Goal: Communication & Community: Share content

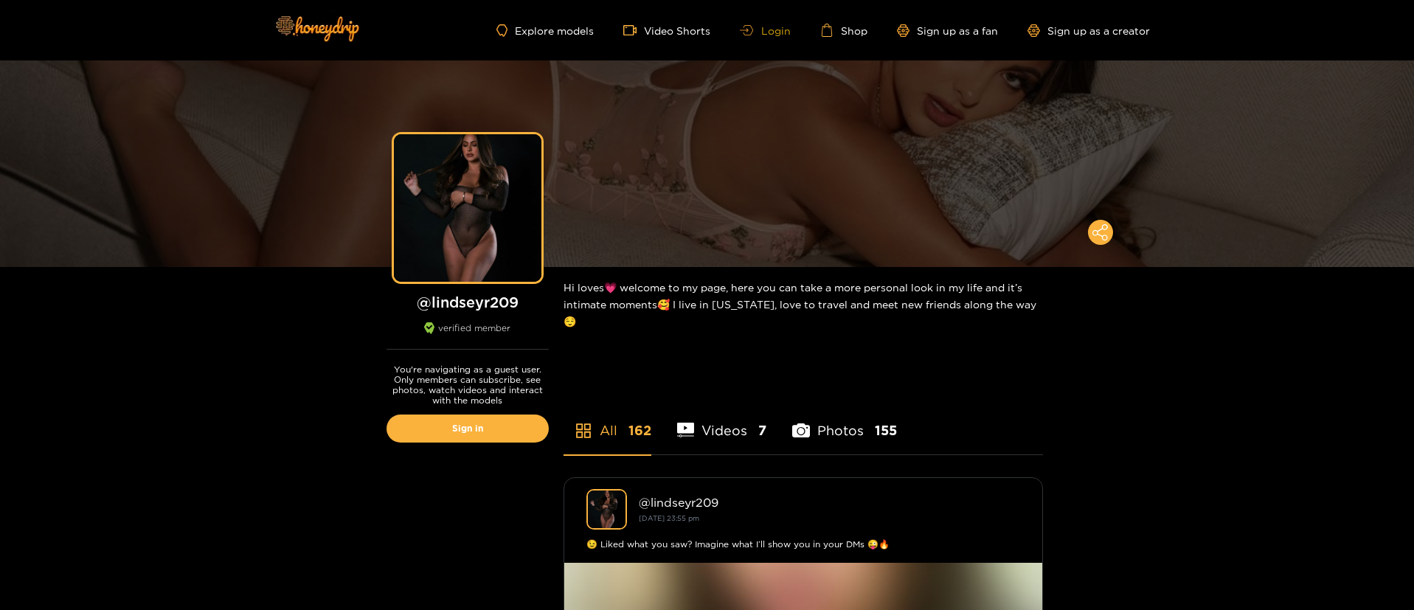
click at [772, 34] on link "Login" at bounding box center [765, 30] width 50 height 11
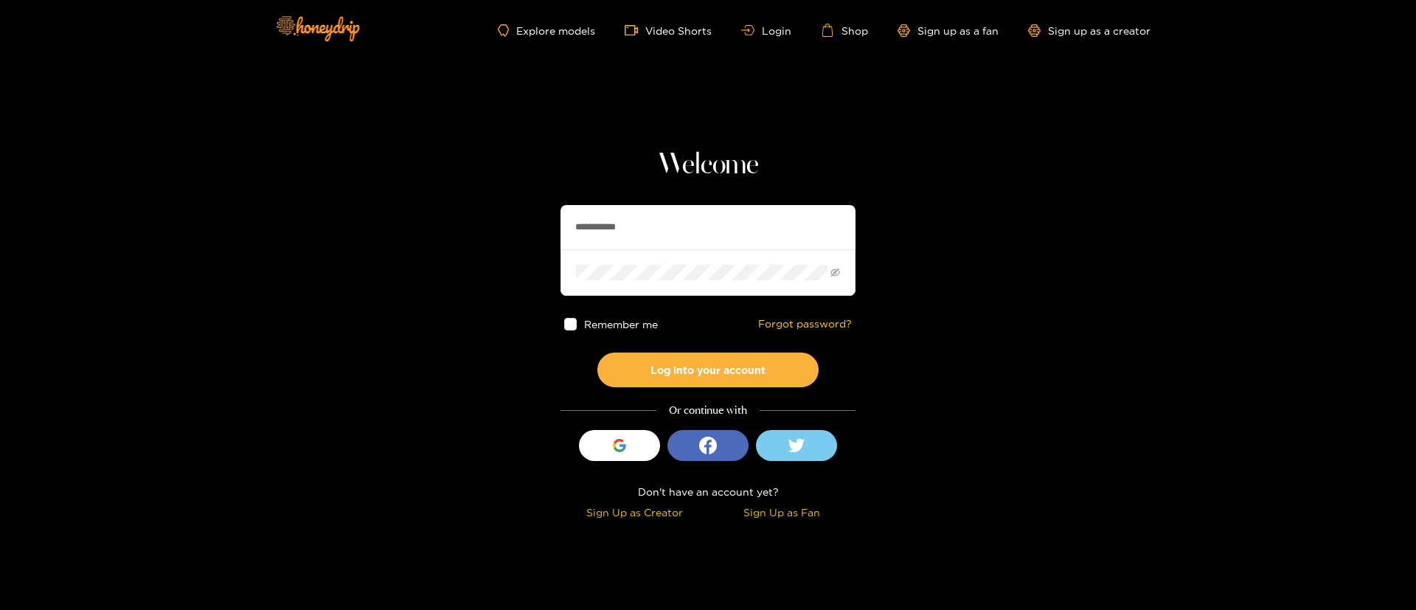
click at [662, 233] on input "**********" at bounding box center [708, 227] width 295 height 44
type input "**********"
click at [698, 360] on button "Log into your account" at bounding box center [707, 370] width 221 height 35
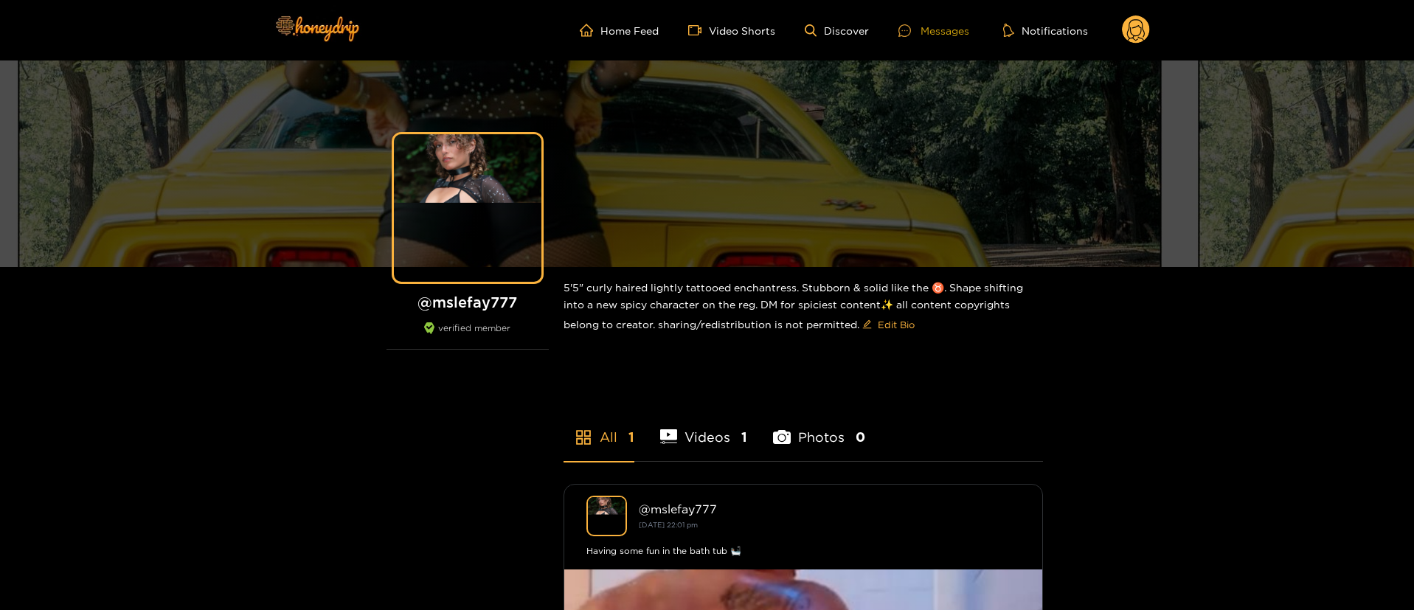
click at [931, 22] on div "Messages" at bounding box center [933, 30] width 71 height 17
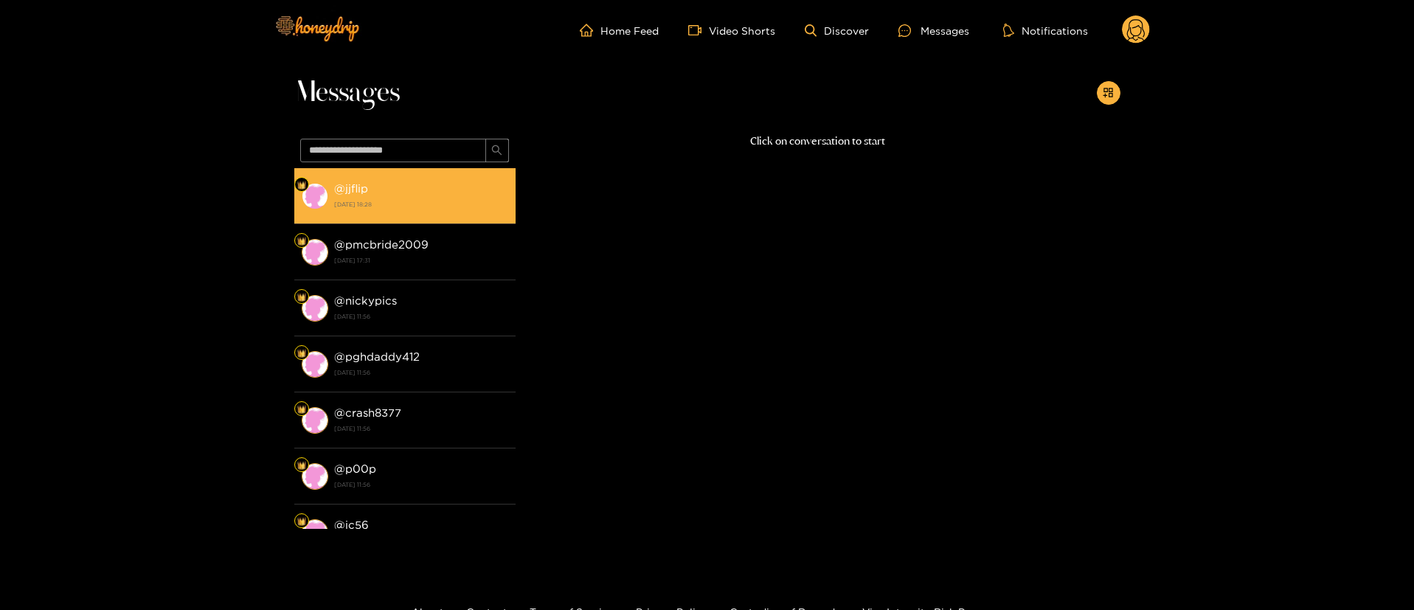
click at [480, 195] on div "@ jjflip [DATE] 18:28" at bounding box center [421, 195] width 174 height 33
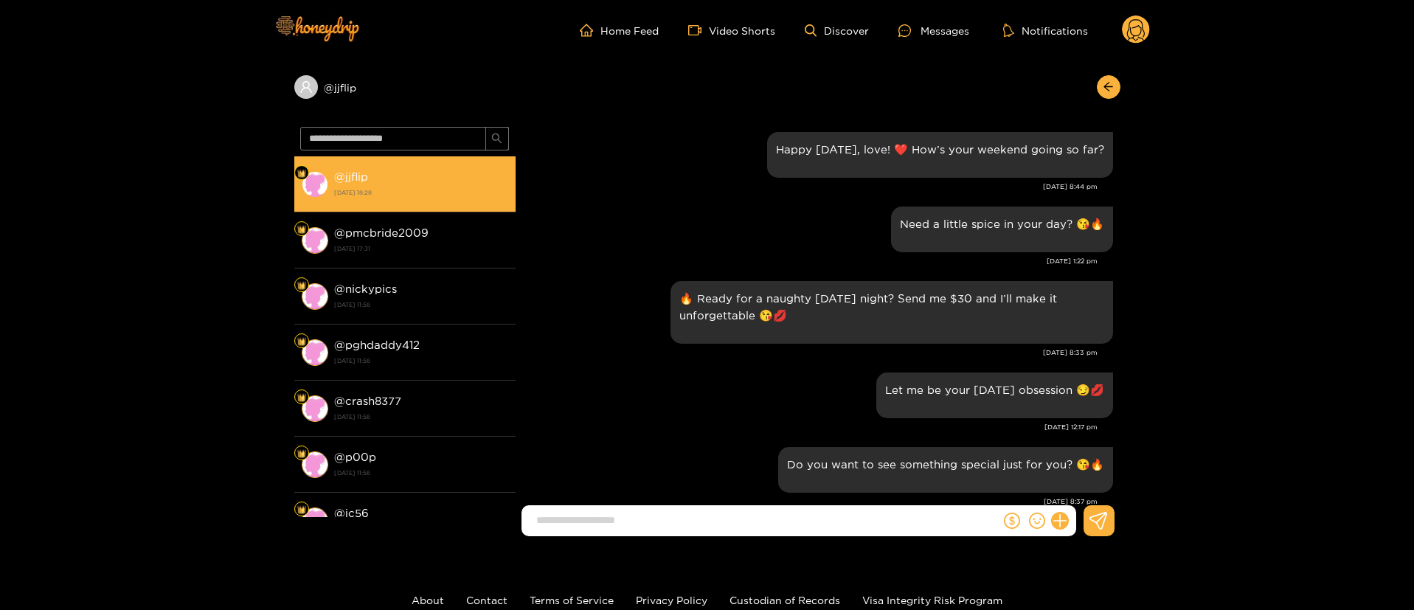
scroll to position [1549, 0]
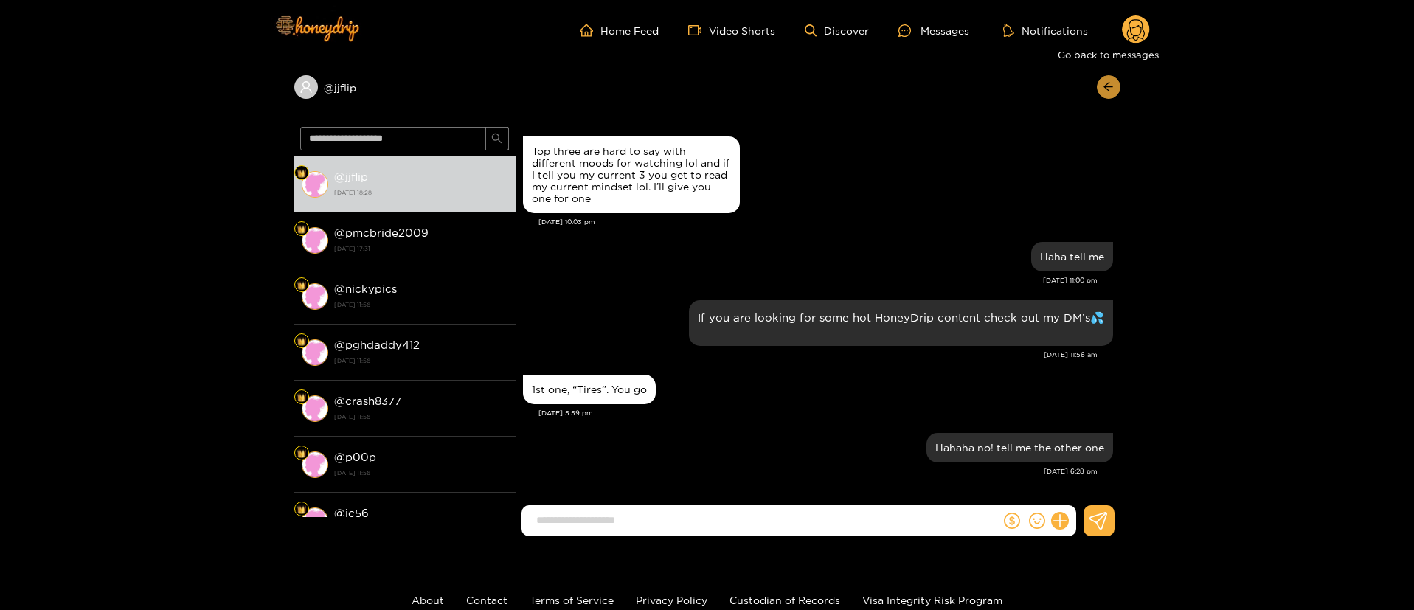
click at [1113, 90] on icon "arrow-left" at bounding box center [1108, 86] width 11 height 11
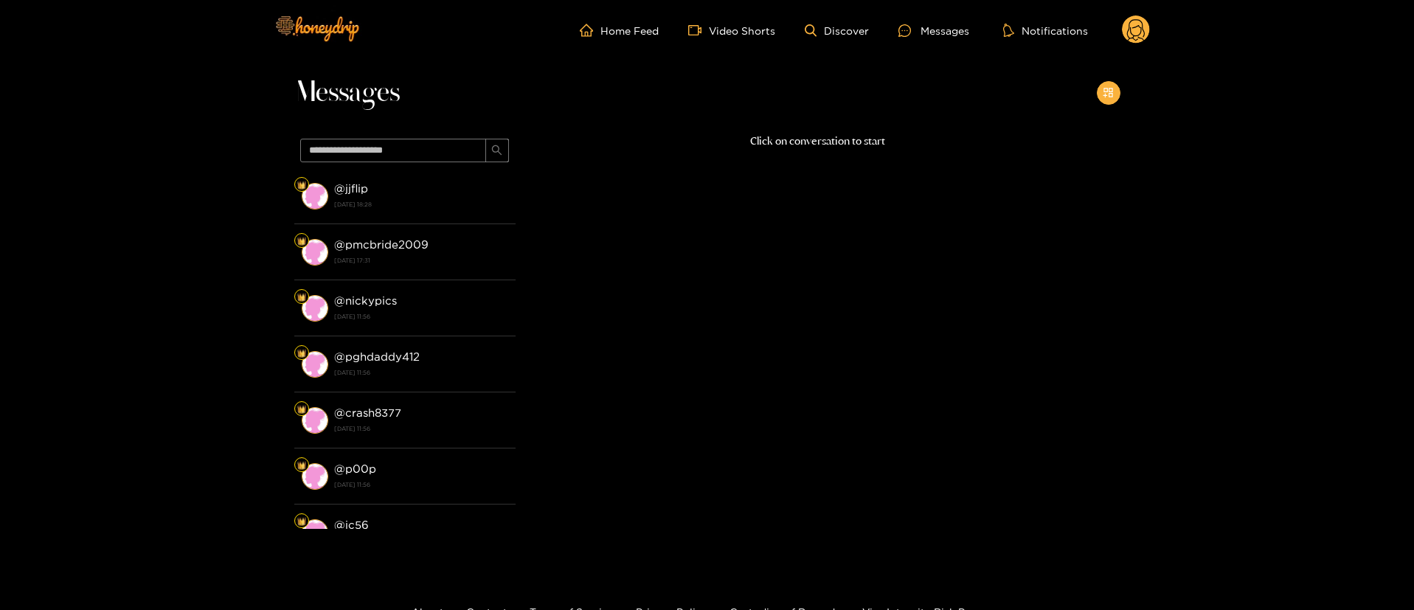
click at [1113, 90] on icon "appstore-add" at bounding box center [1108, 92] width 11 height 11
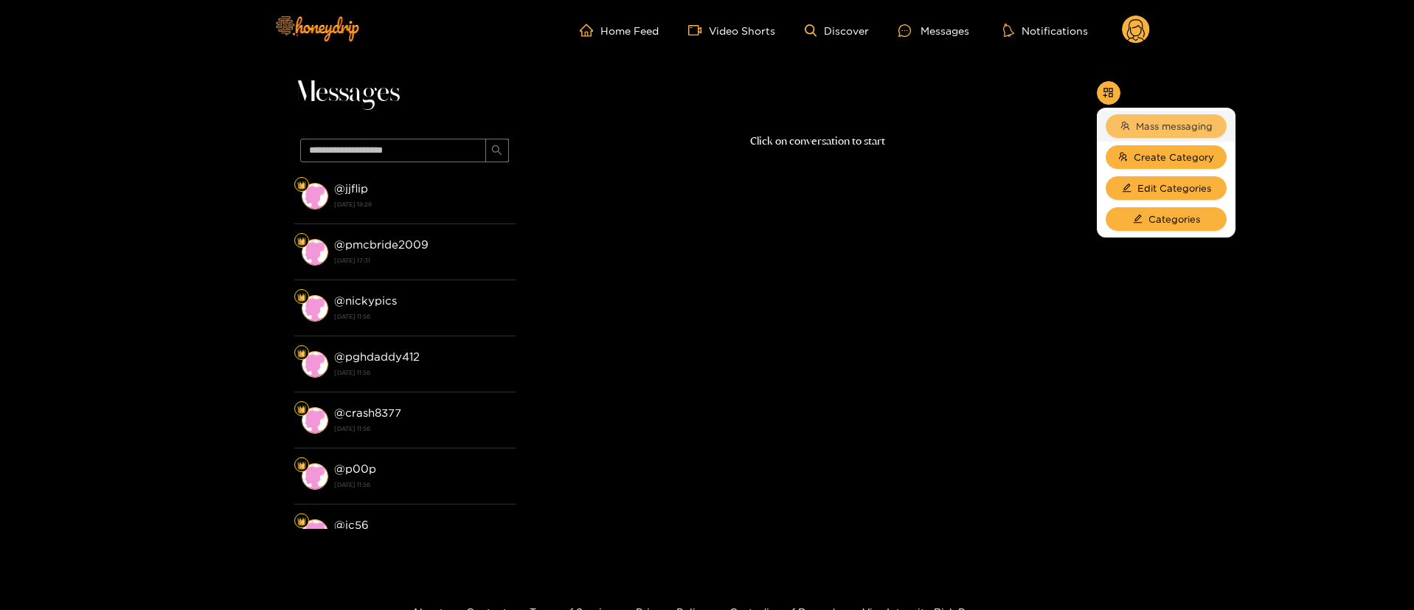
click at [1153, 127] on span "Mass messaging" at bounding box center [1174, 126] width 77 height 15
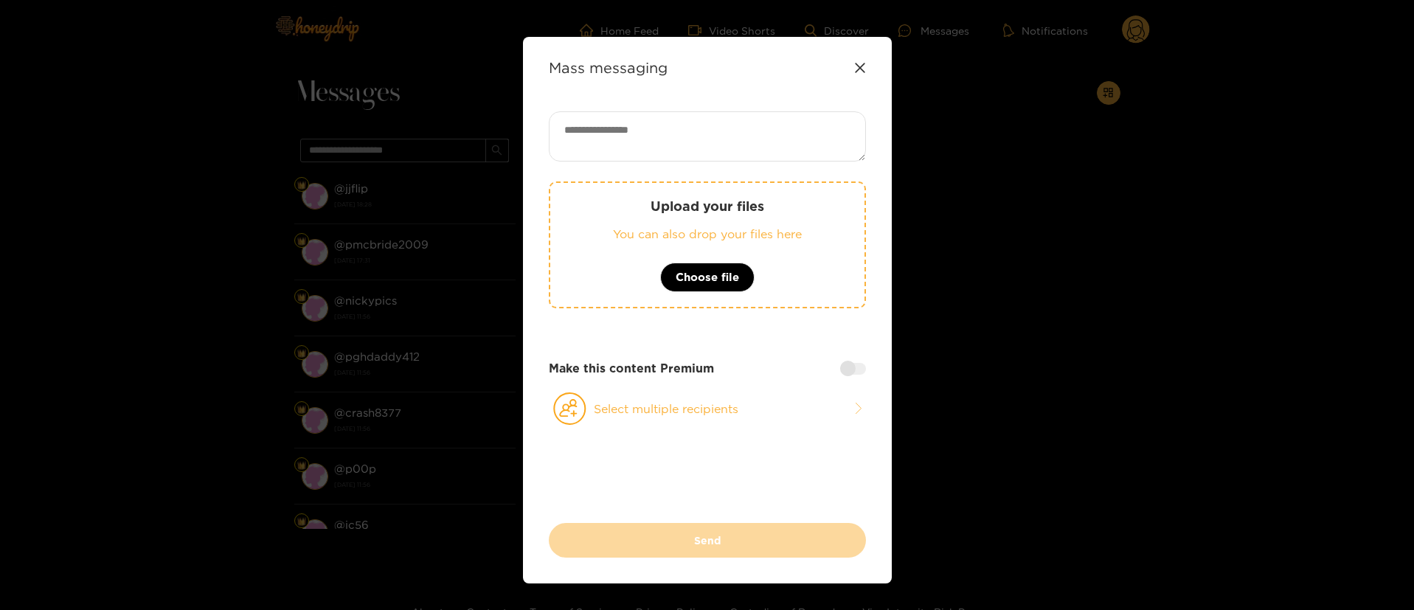
click at [695, 127] on textarea at bounding box center [707, 136] width 317 height 50
click at [656, 150] on textarea at bounding box center [707, 136] width 317 height 50
paste textarea "**********"
type textarea "**********"
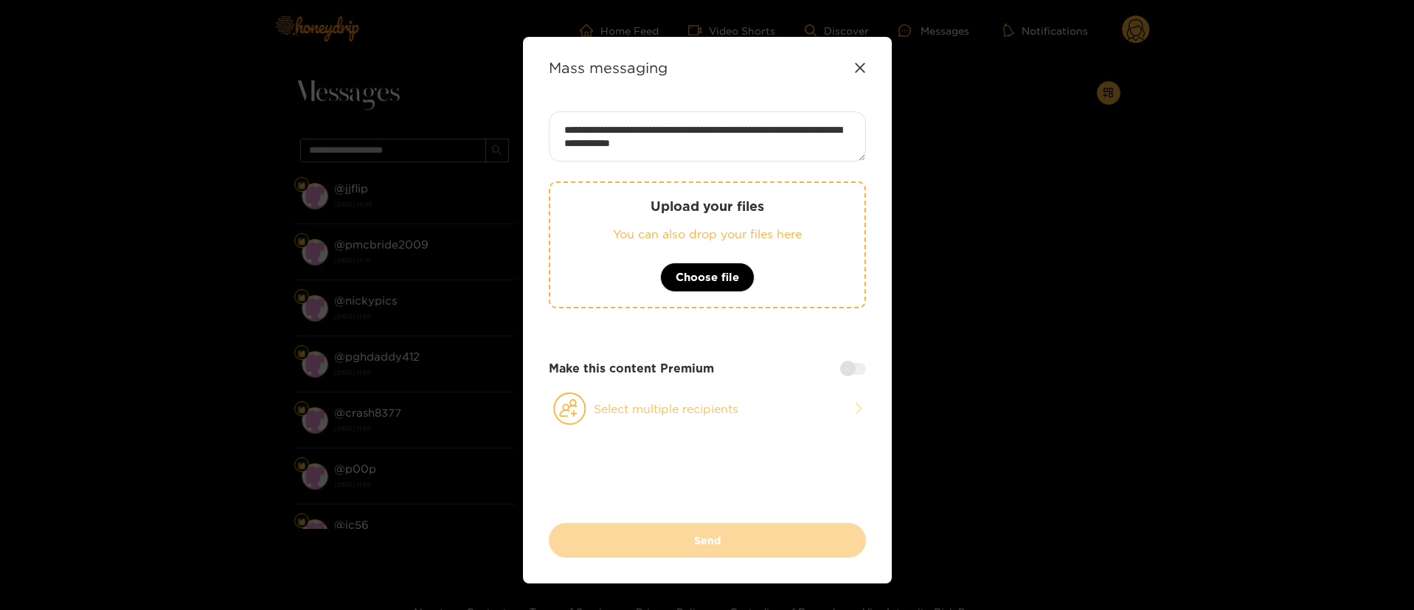
click at [680, 399] on button "Select multiple recipients" at bounding box center [707, 409] width 317 height 34
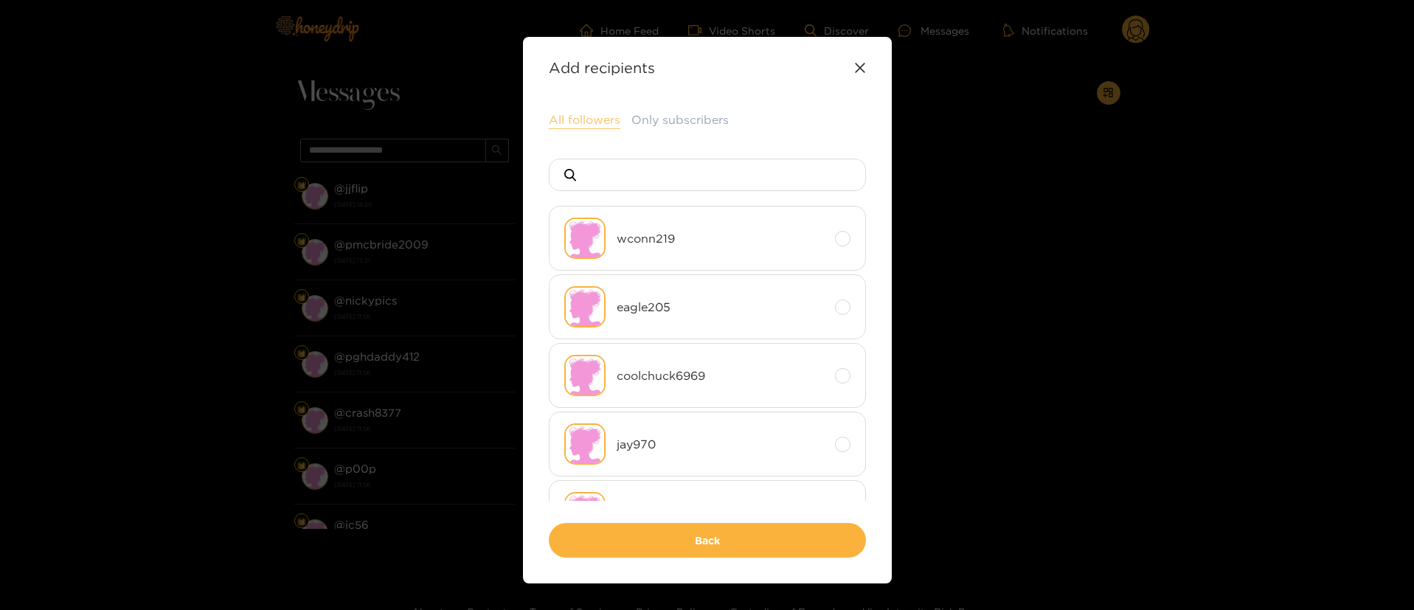
click at [587, 117] on button "All followers" at bounding box center [585, 120] width 72 height 18
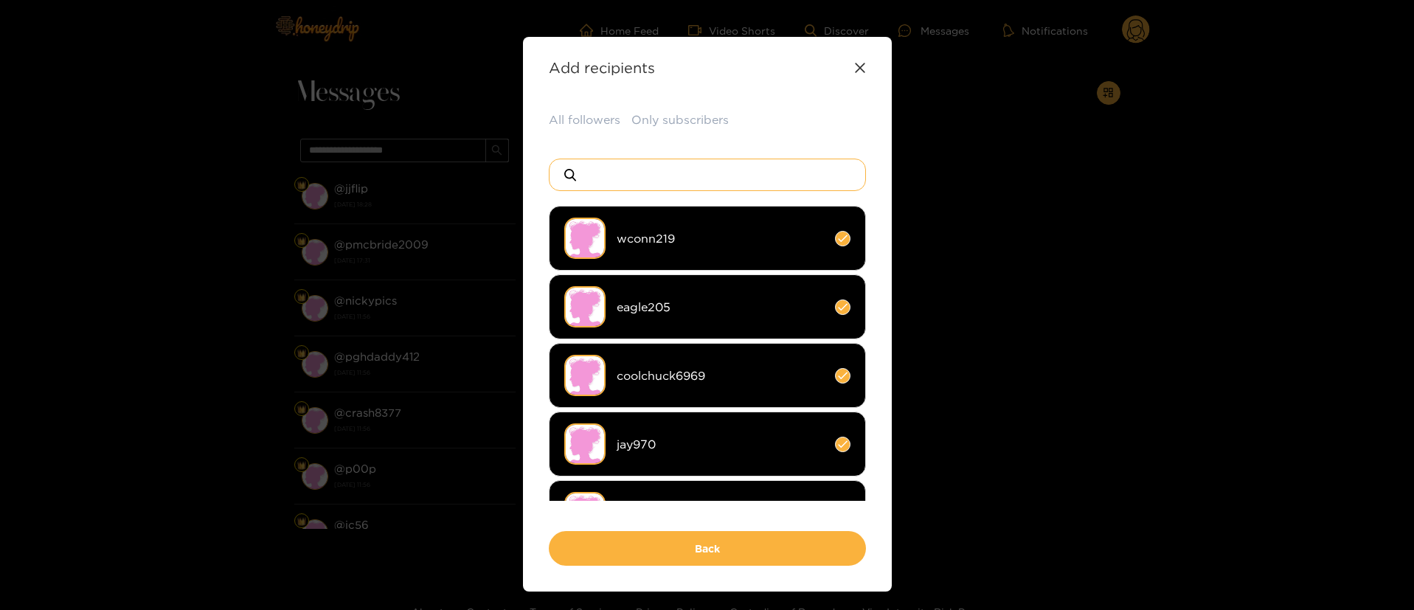
click at [613, 162] on input at bounding box center [713, 174] width 260 height 31
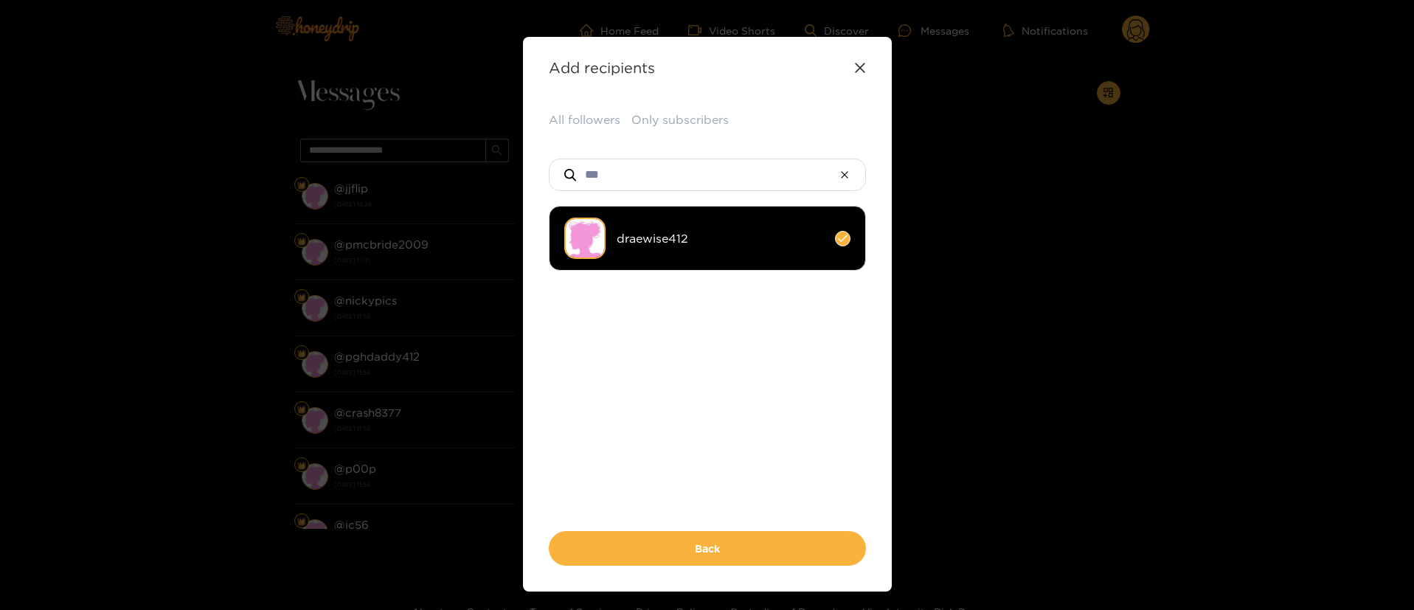
click at [667, 227] on li "draewise412" at bounding box center [707, 238] width 317 height 65
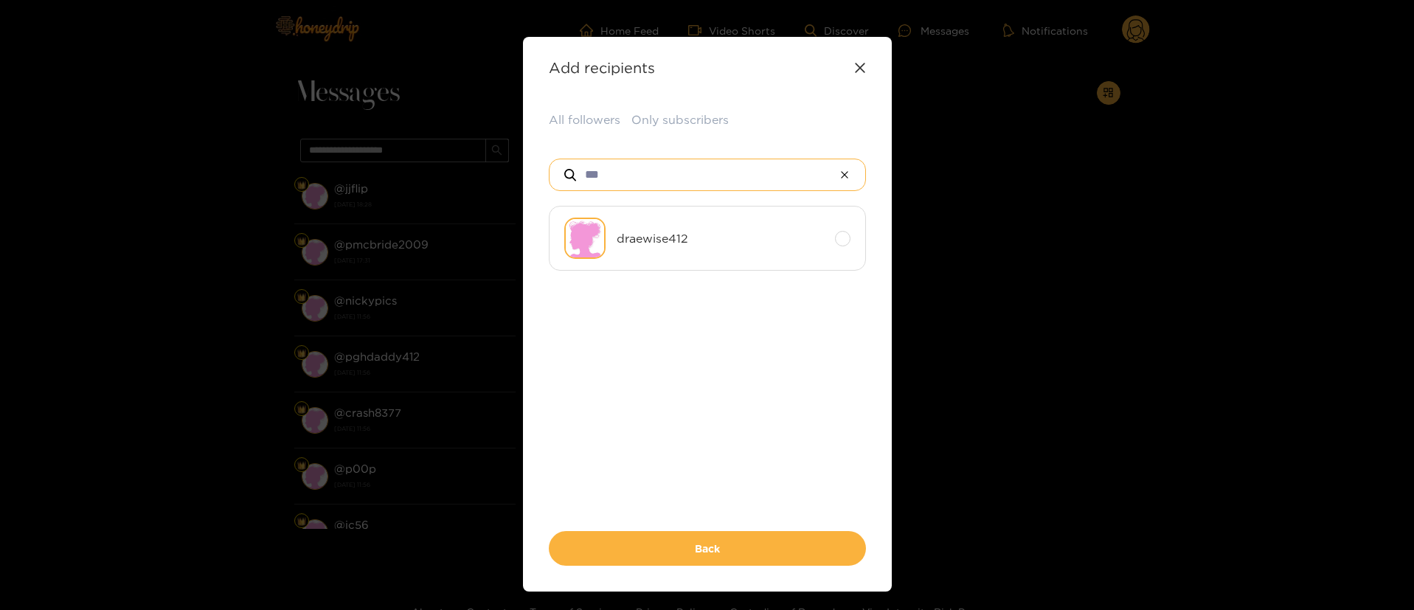
click at [659, 170] on input "***" at bounding box center [707, 174] width 248 height 31
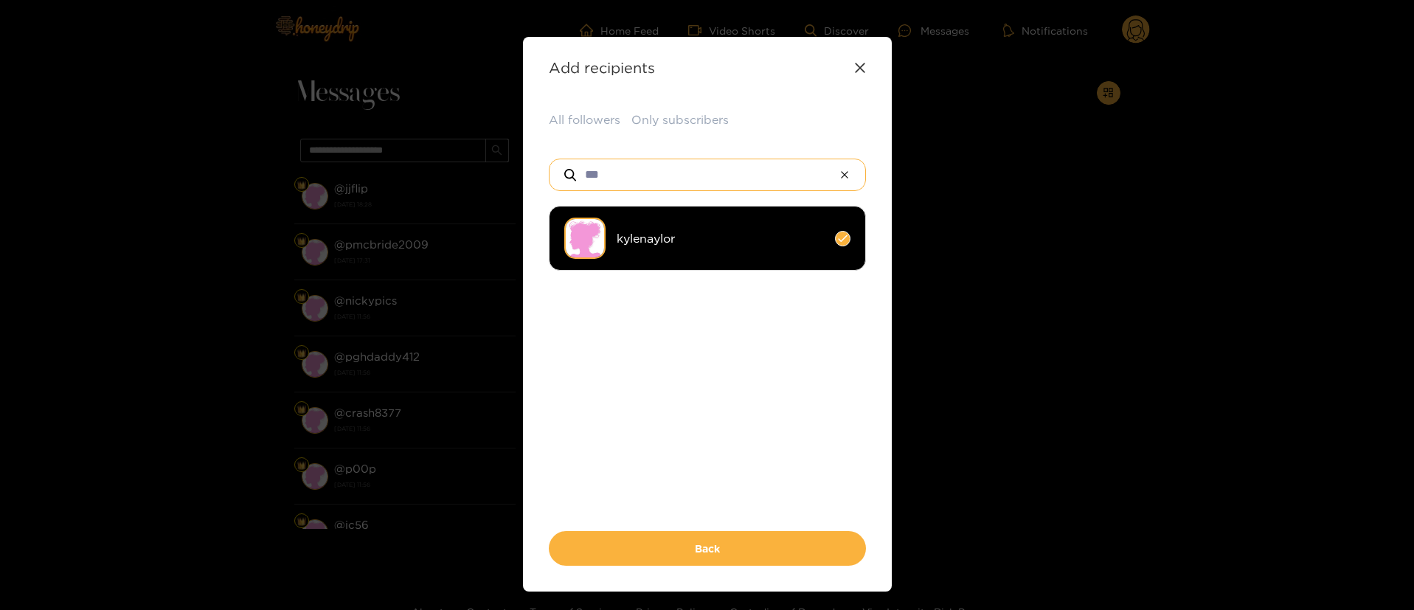
type input "***"
click at [673, 245] on span "kylenaylor" at bounding box center [720, 238] width 207 height 17
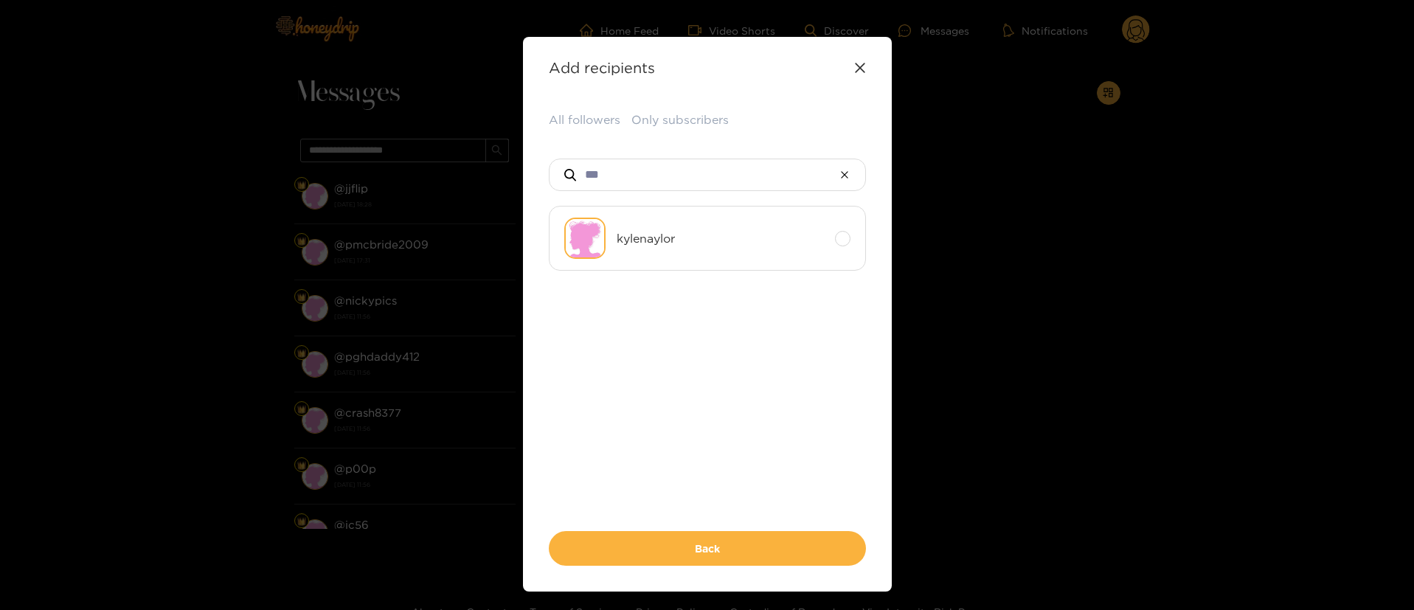
click at [685, 343] on ul "kylenaylor" at bounding box center [707, 353] width 317 height 295
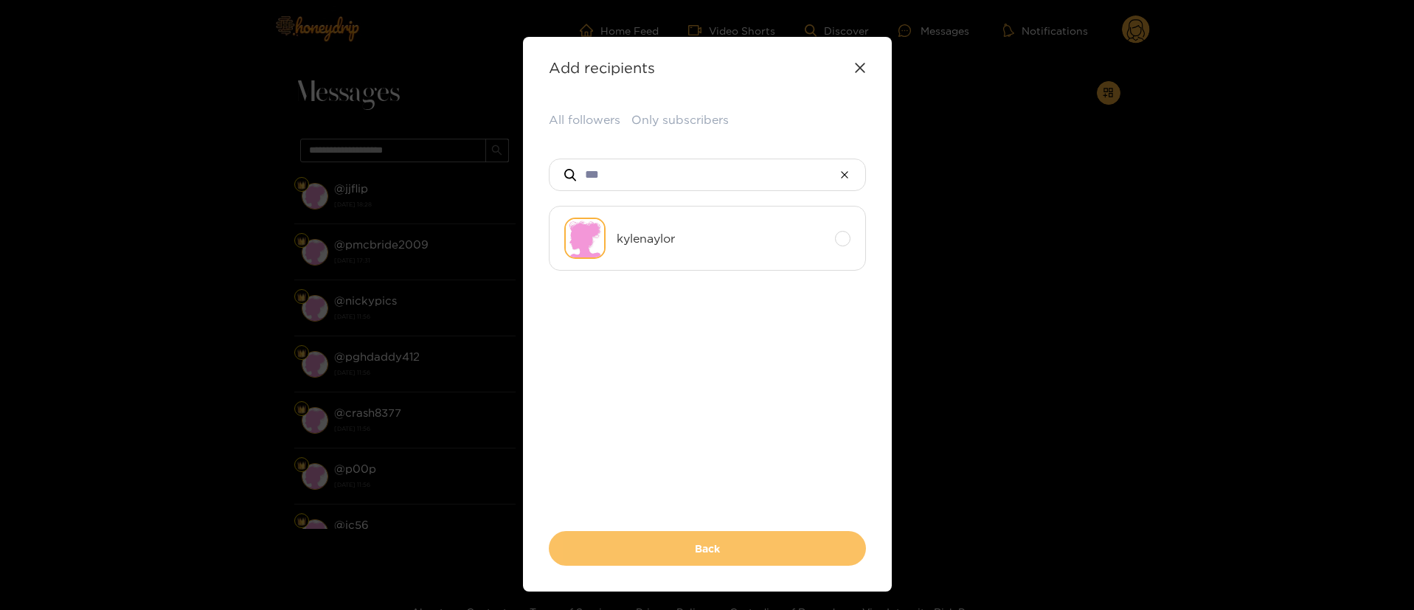
click at [672, 555] on button "Back" at bounding box center [707, 548] width 317 height 35
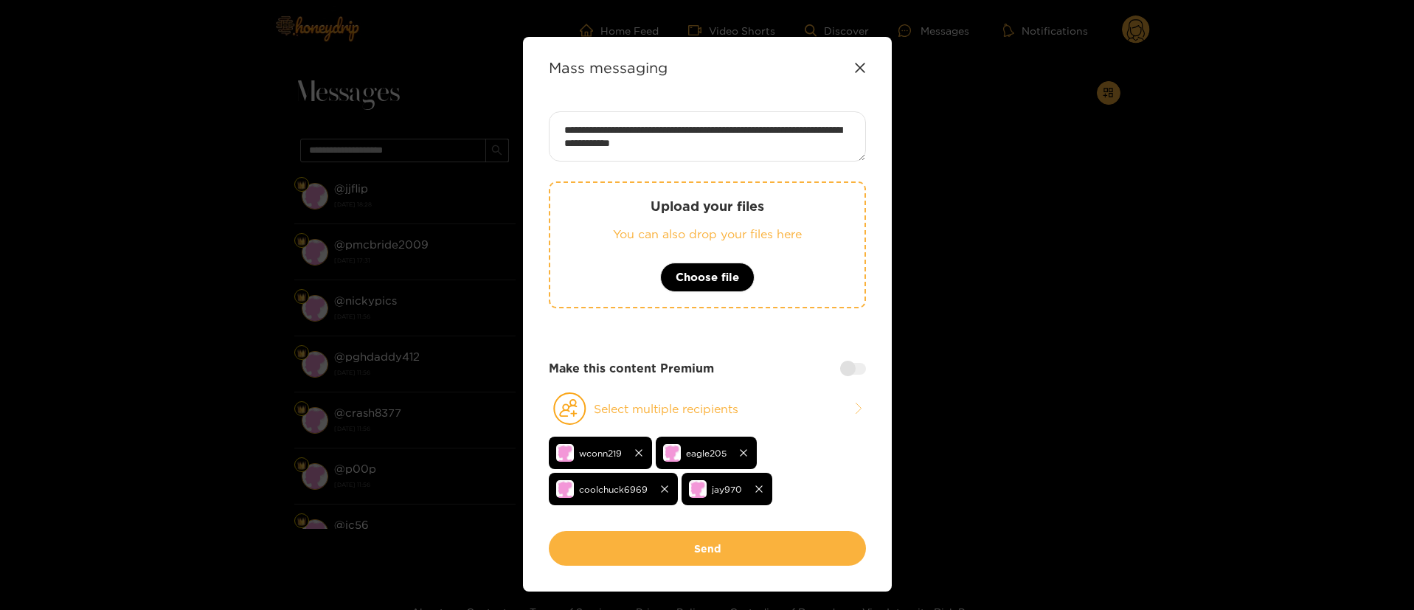
click at [748, 361] on div "Make this content Premium" at bounding box center [707, 368] width 317 height 17
click at [748, 322] on div "Upload your files You can also drop your files here Choose file" at bounding box center [707, 255] width 317 height 149
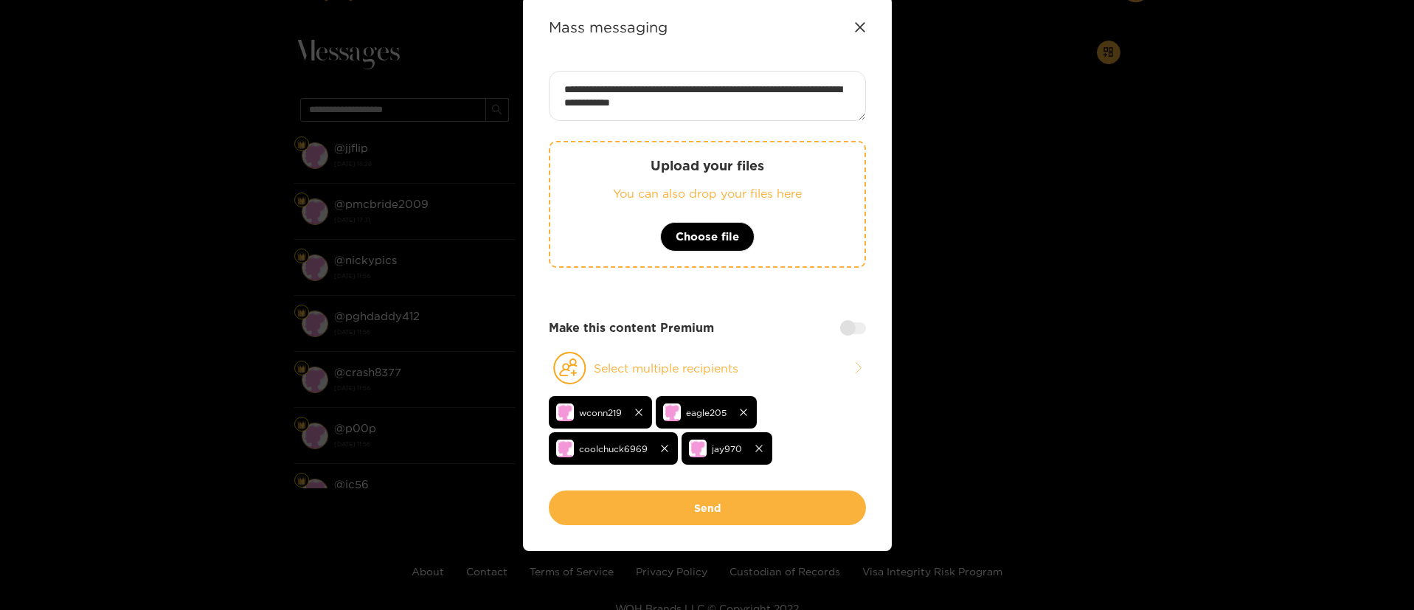
scroll to position [44, 0]
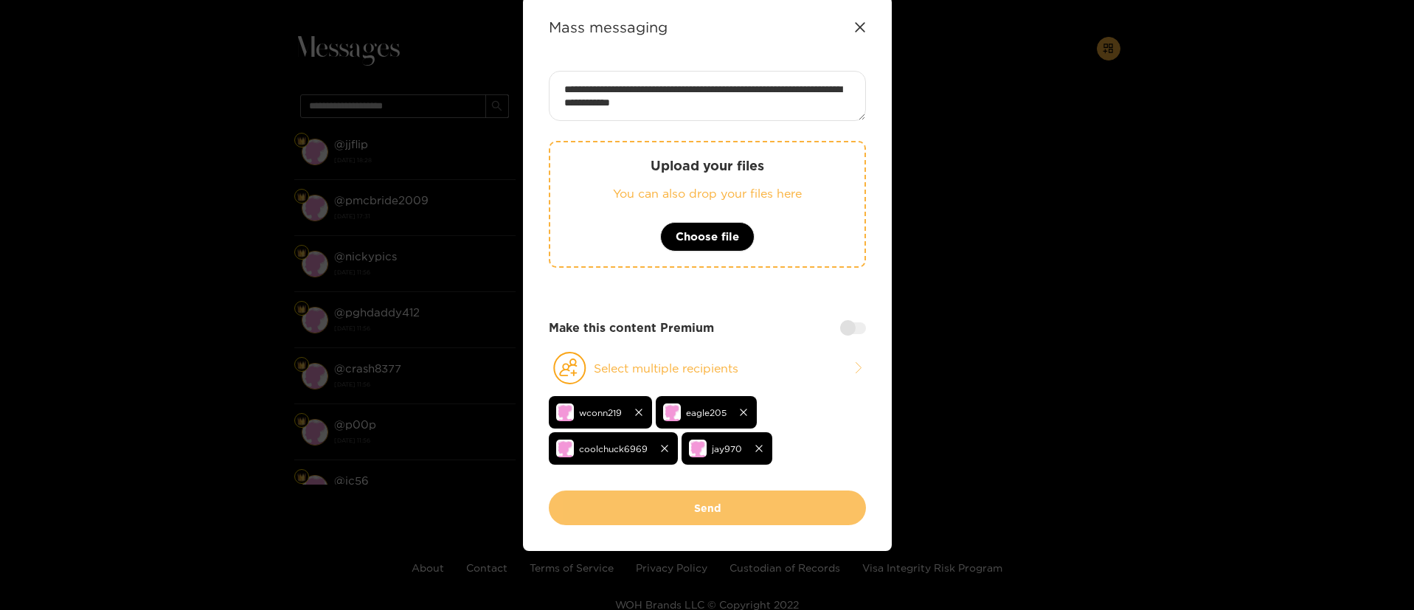
click at [720, 523] on button "Send" at bounding box center [707, 507] width 317 height 35
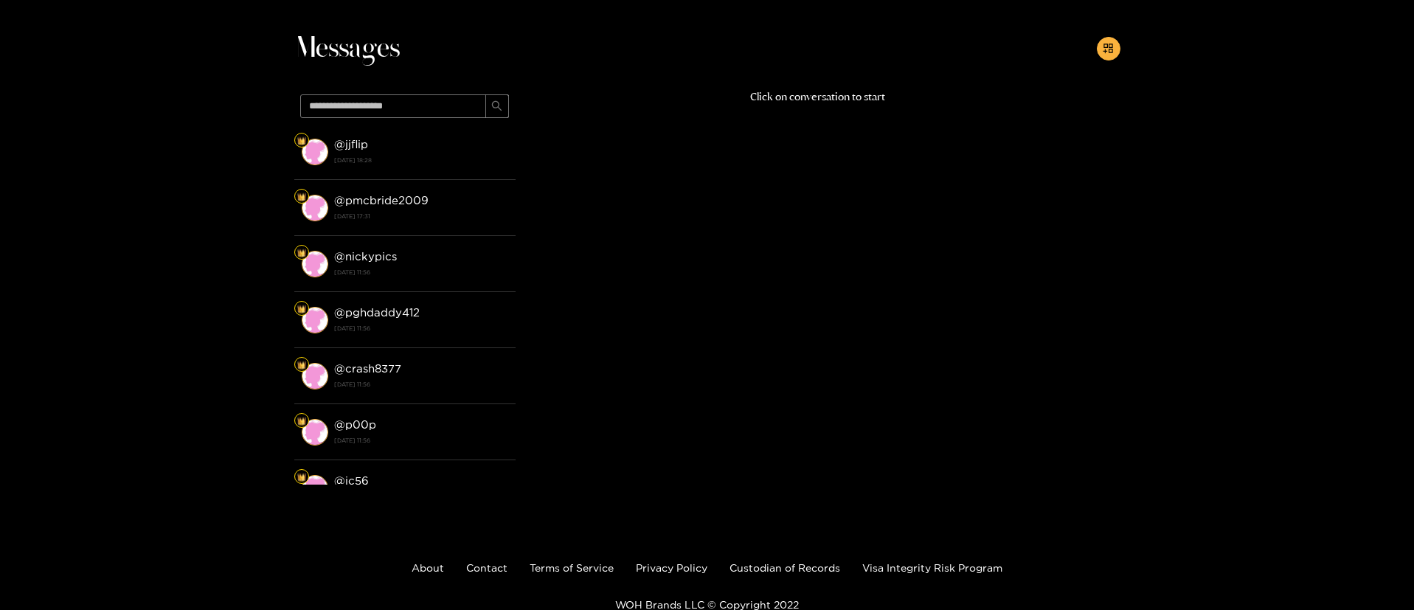
click at [1332, 104] on div "Messages @ jjflip 17 September 2025 18:28 @ pmcbride2009 17 September 2025 17:3…" at bounding box center [707, 265] width 1414 height 499
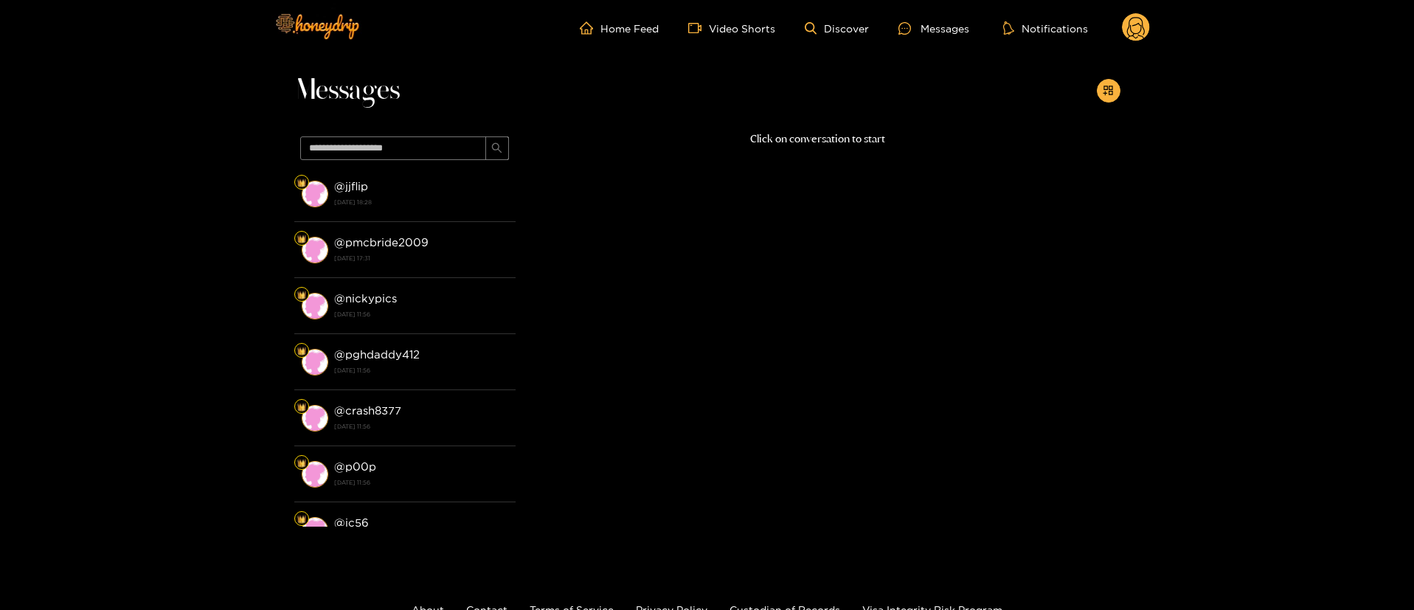
scroll to position [0, 0]
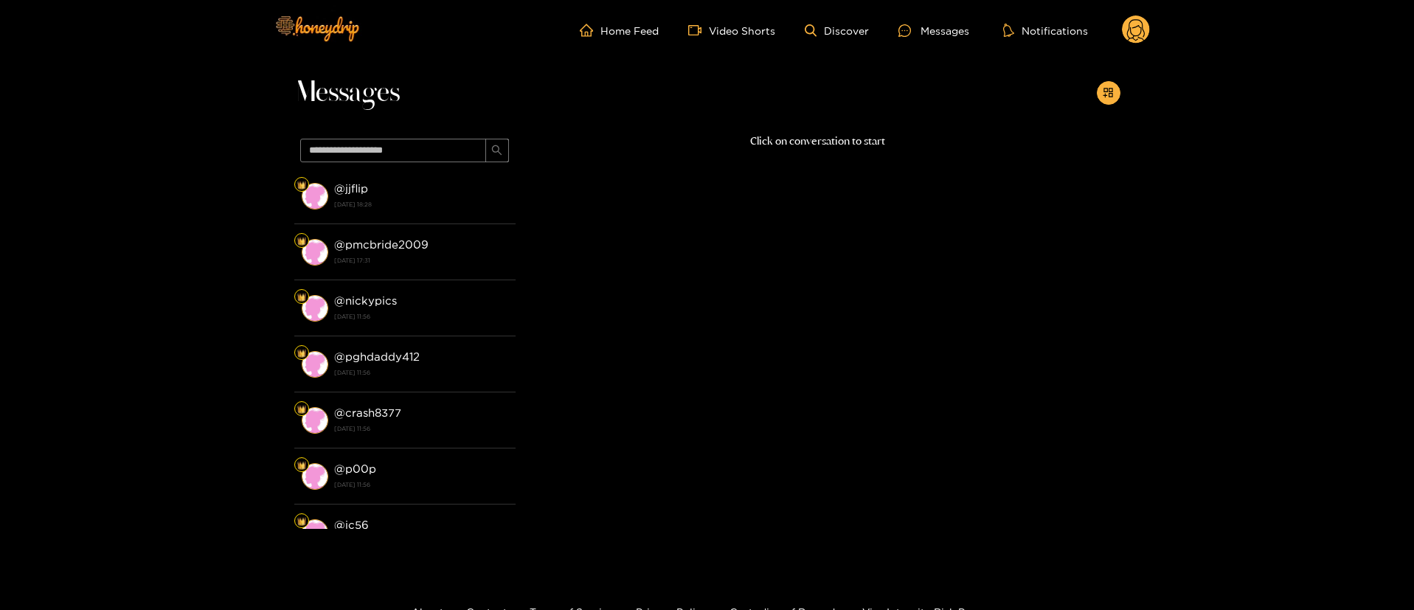
click at [1133, 22] on circle at bounding box center [1136, 29] width 28 height 28
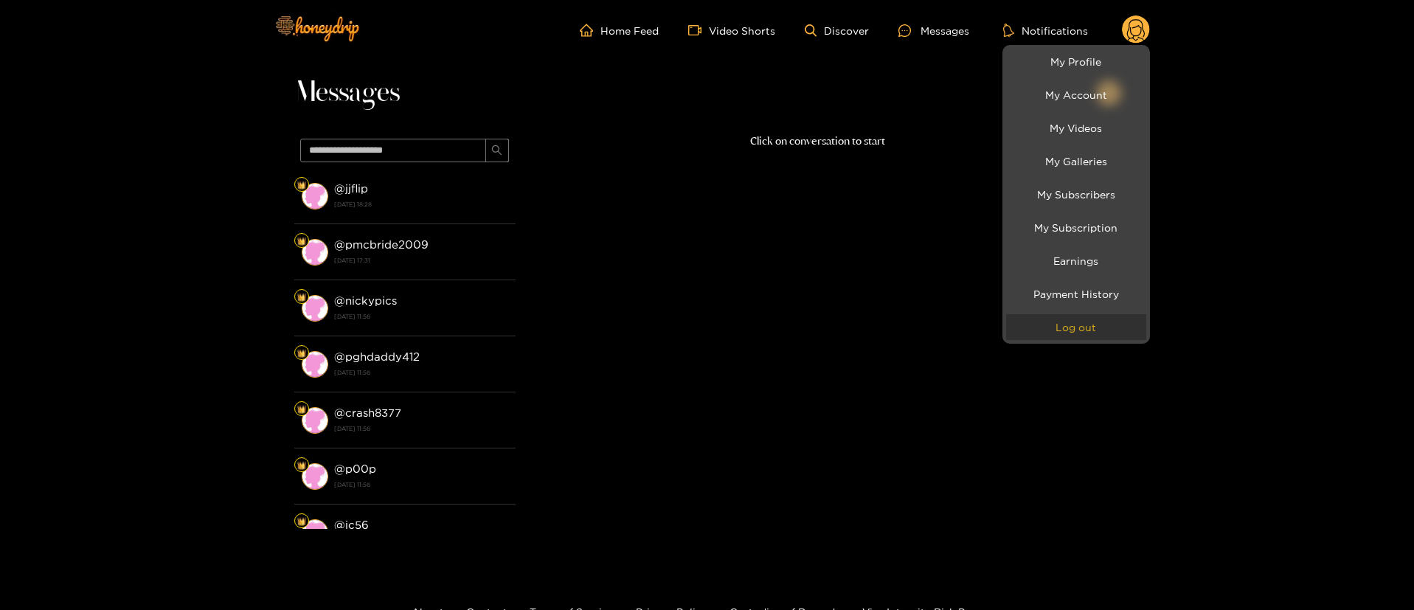
click at [1063, 333] on button "Log out" at bounding box center [1076, 327] width 140 height 26
